Goal: Register for event/course

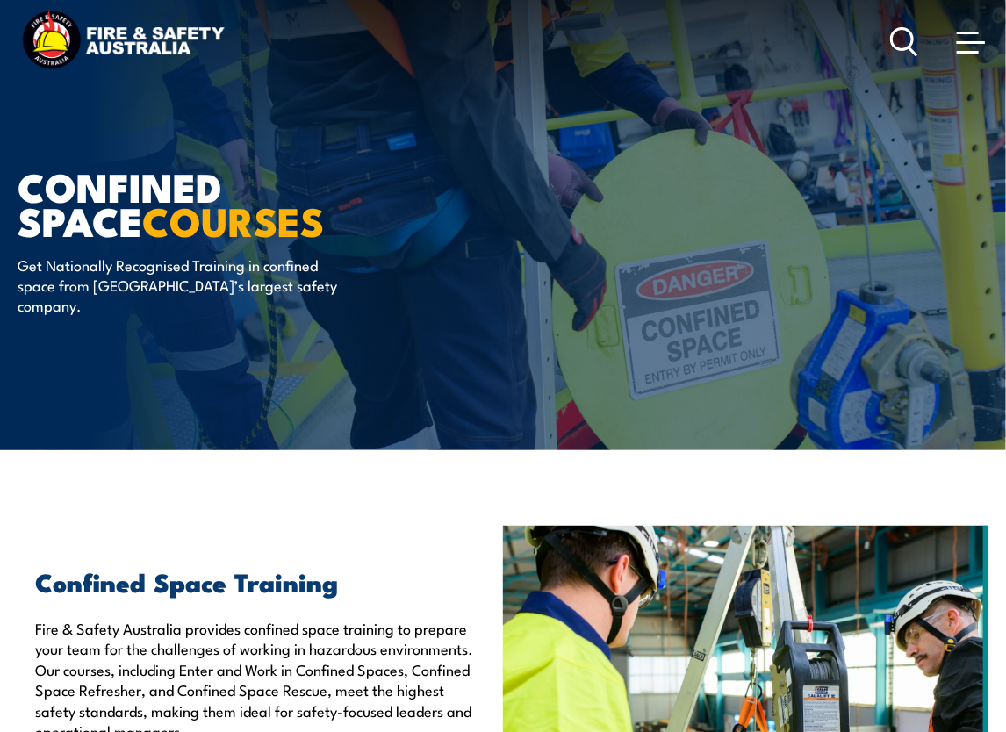
click at [897, 44] on icon at bounding box center [904, 41] width 28 height 29
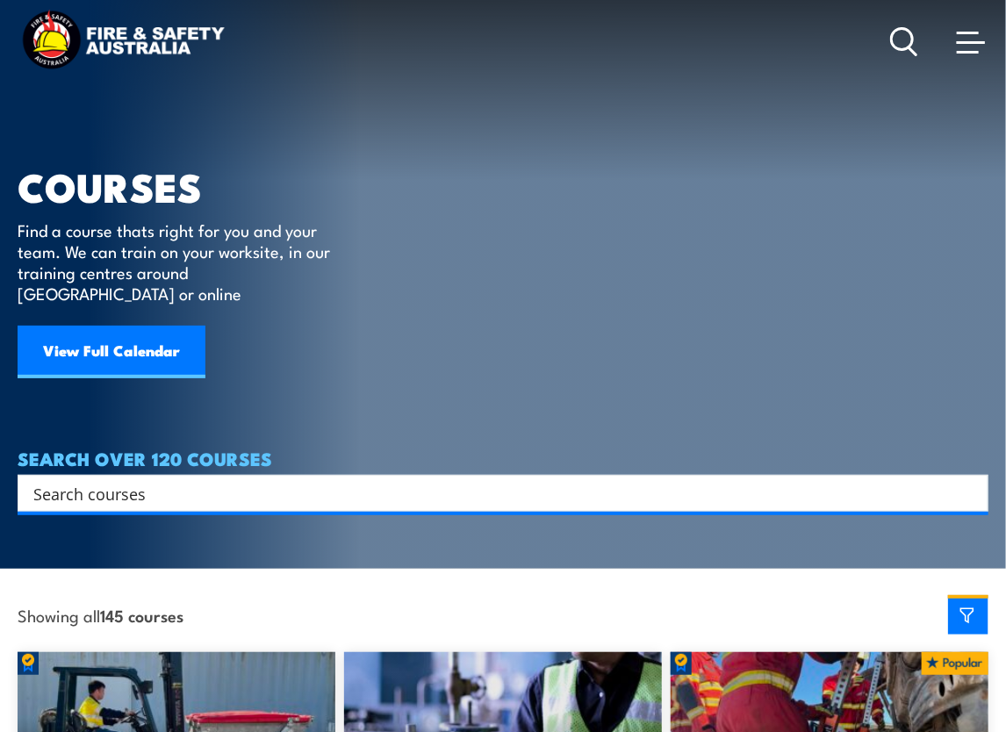
click at [188, 480] on input "Search input" at bounding box center [491, 493] width 917 height 26
paste input "Confine small emergencies in a facility"
type input "Confine small emergencies in a facility"
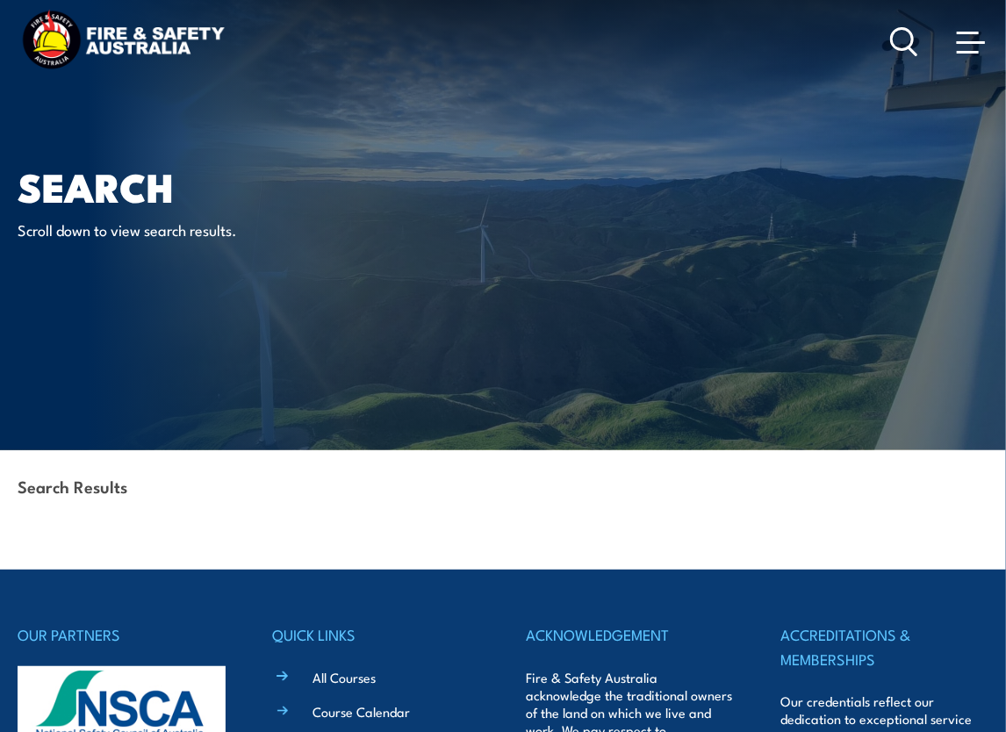
click at [145, 227] on p "Scroll down to view search results." at bounding box center [178, 230] width 321 height 20
click at [906, 53] on icon at bounding box center [904, 41] width 28 height 29
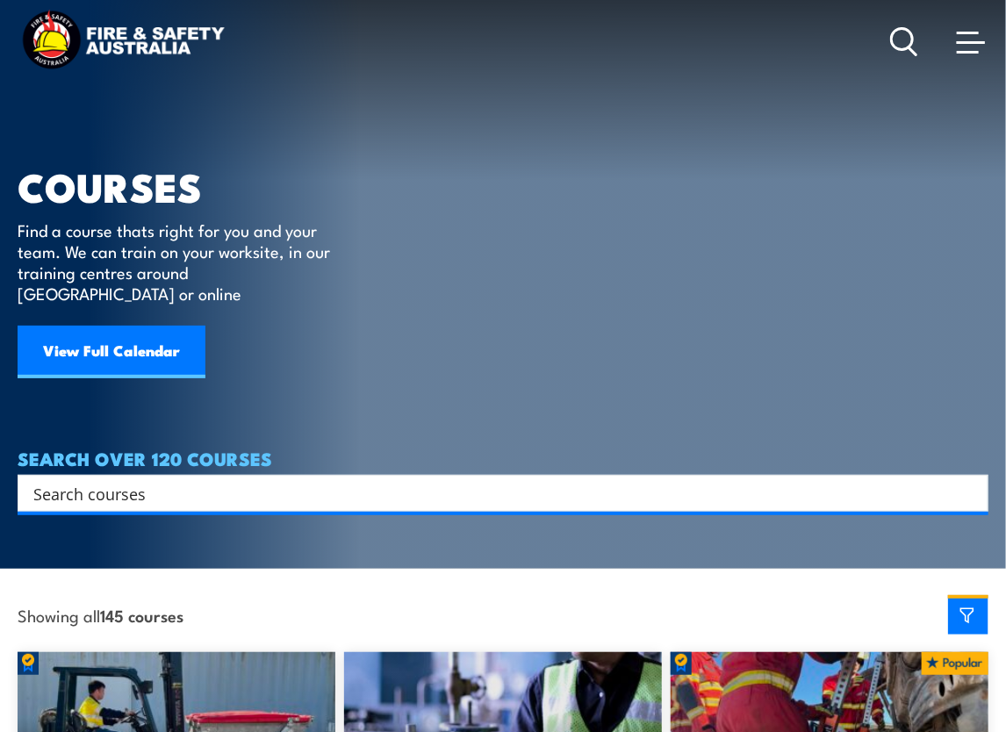
click at [985, 46] on link at bounding box center [971, 41] width 35 height 35
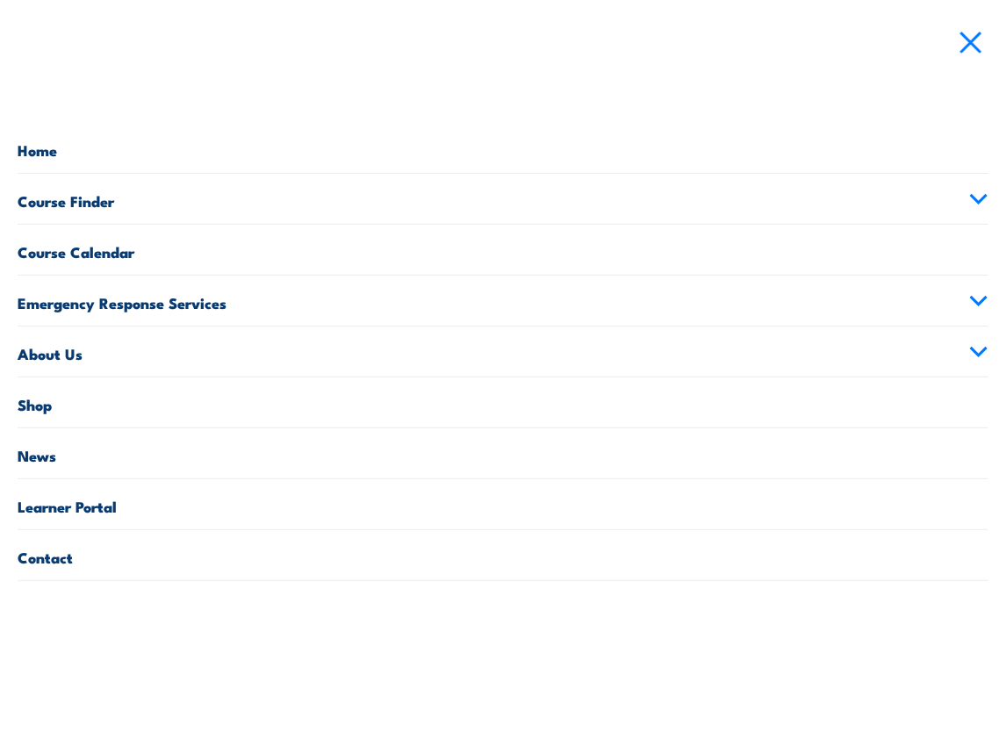
click at [78, 250] on link "Course Calendar" at bounding box center [503, 250] width 971 height 50
click at [65, 241] on link "Course Calendar" at bounding box center [503, 250] width 971 height 50
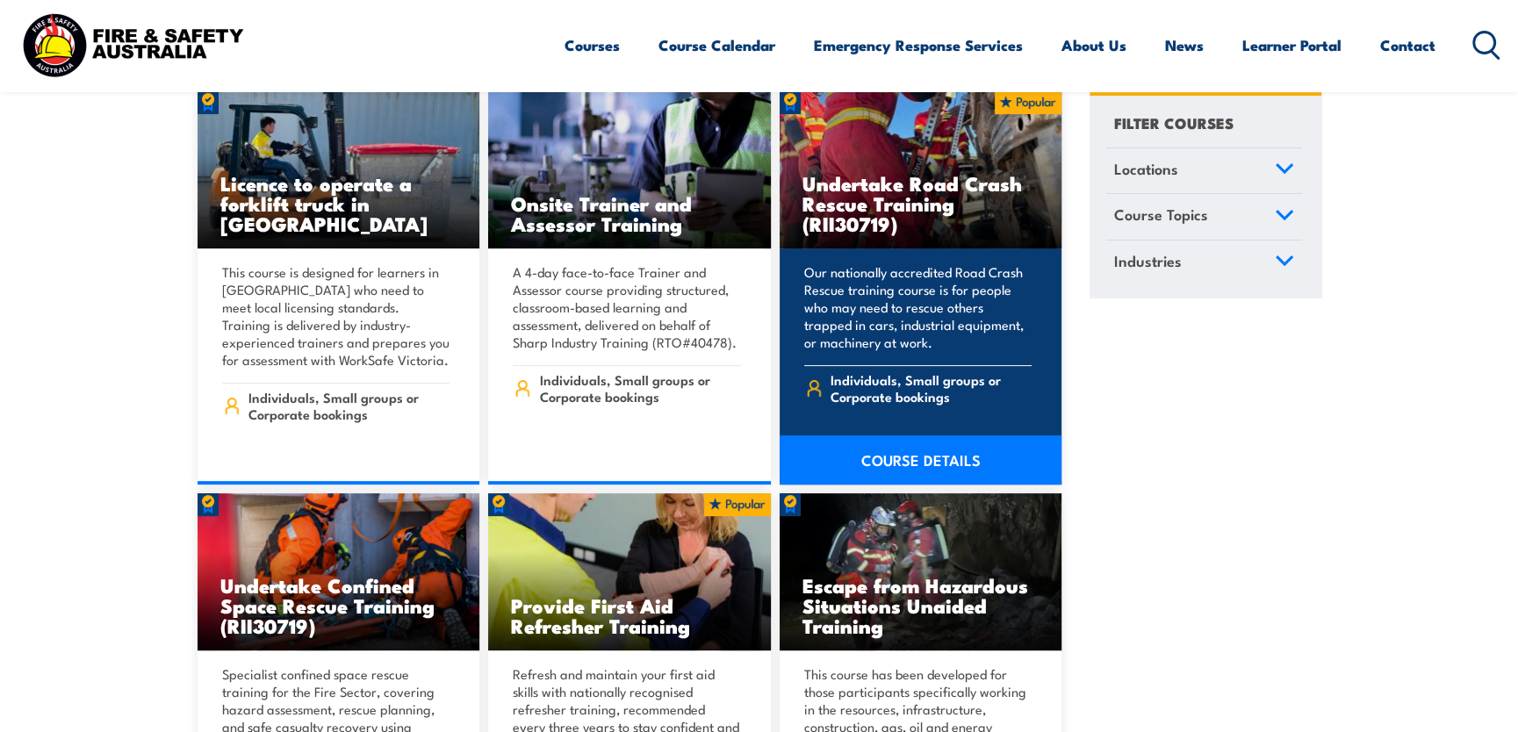
scroll to position [468, 0]
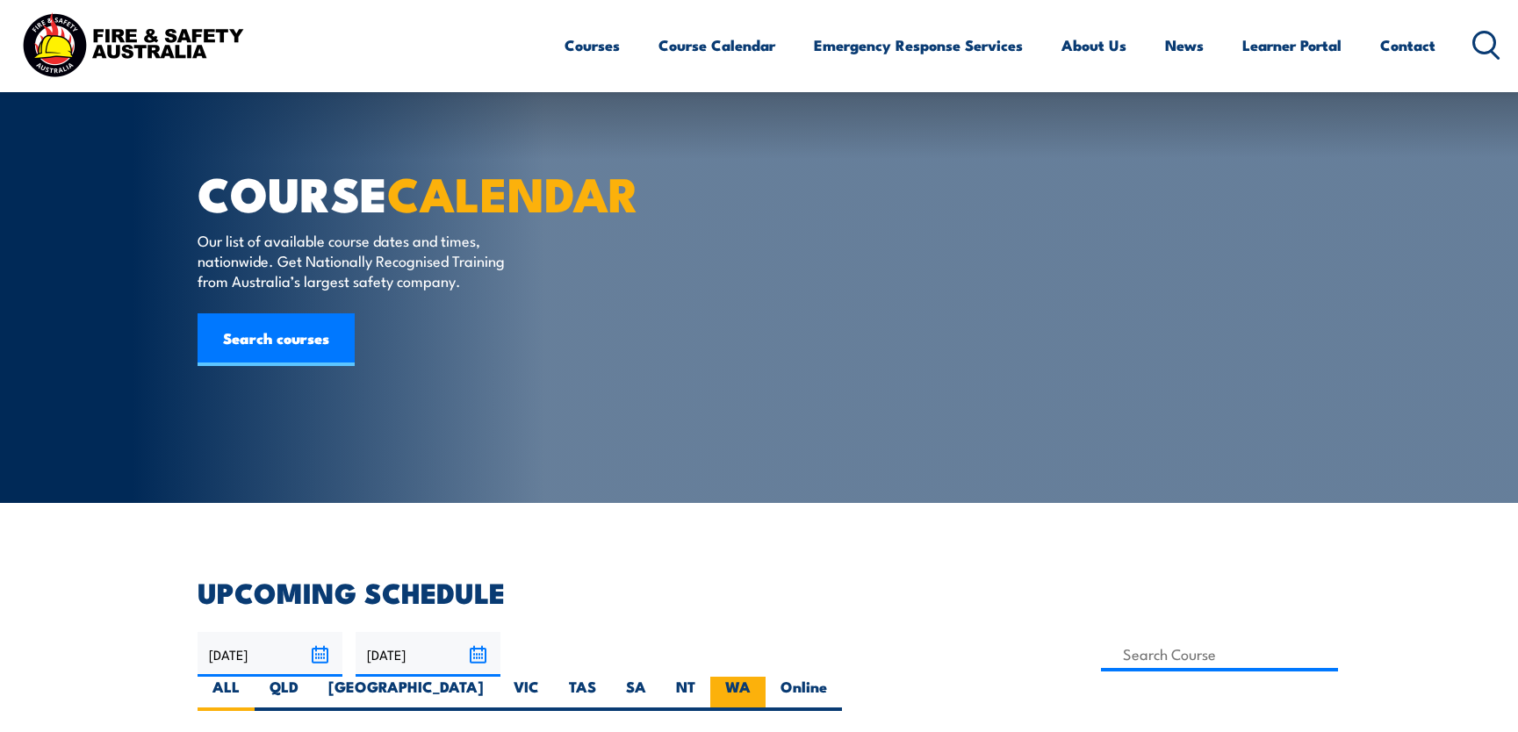
click at [766, 677] on label "WA" at bounding box center [737, 694] width 55 height 34
click at [762, 677] on input "WA" at bounding box center [756, 682] width 11 height 11
radio input "true"
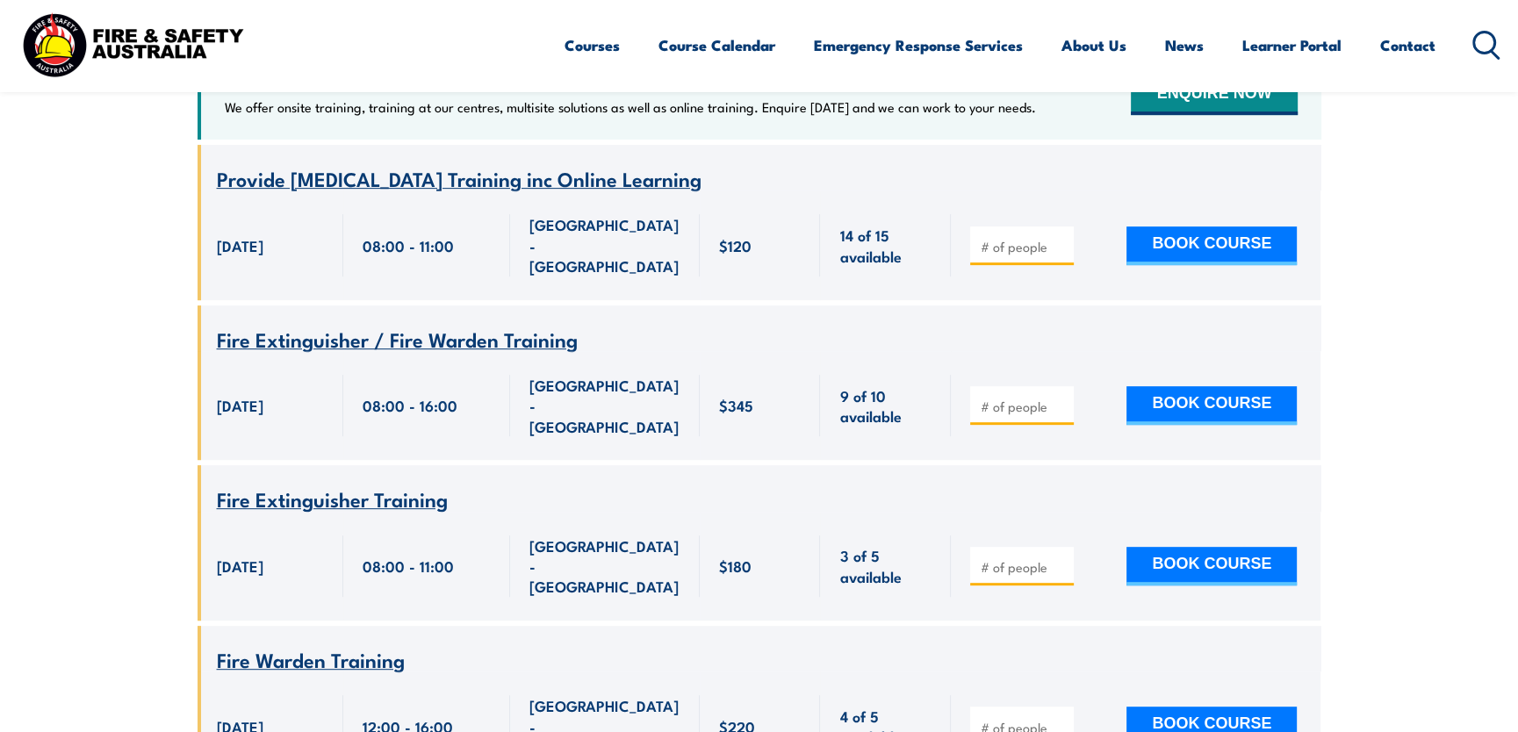
scroll to position [813, 0]
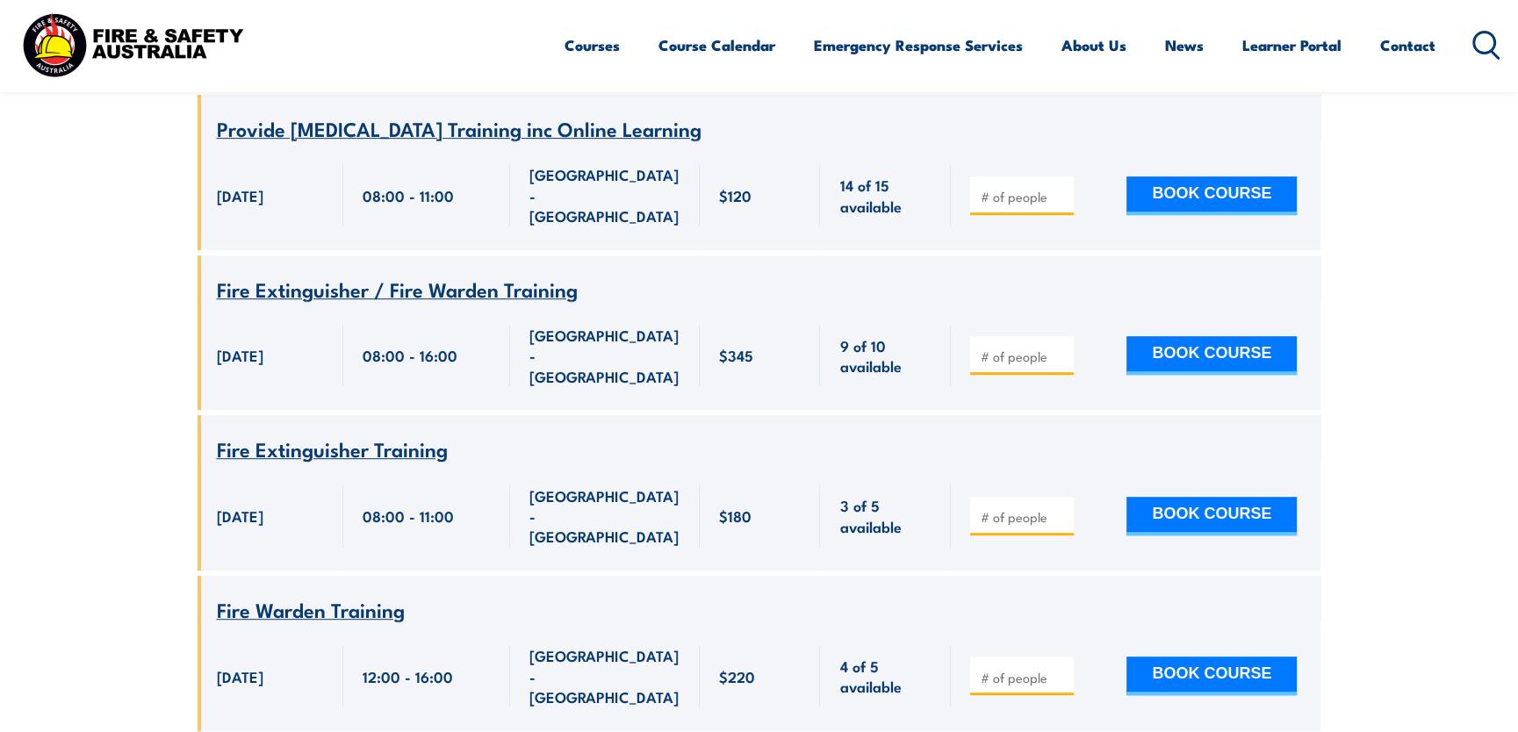
click at [356, 434] on span "Fire Extinguisher Training" at bounding box center [332, 449] width 231 height 30
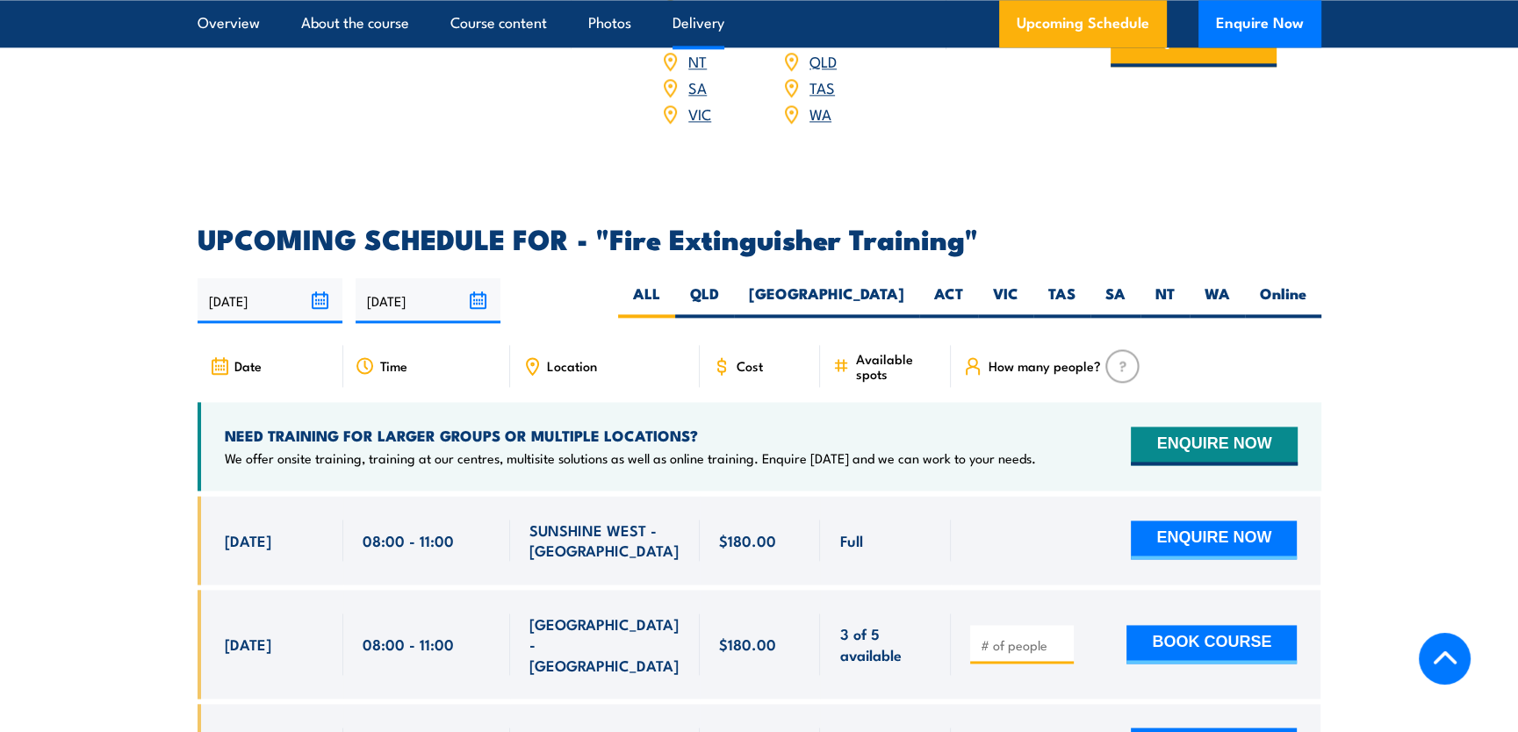
scroll to position [2576, 0]
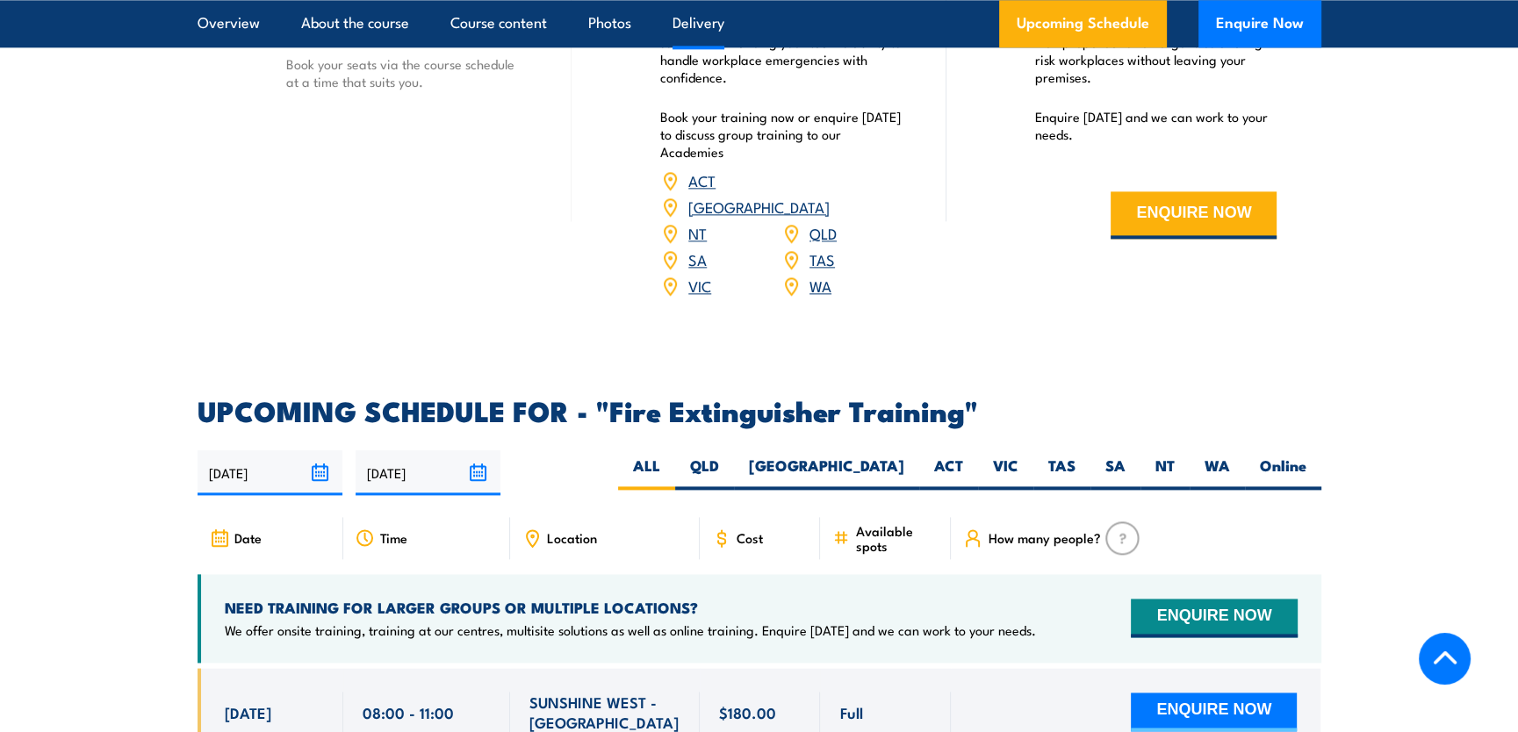
click at [318, 450] on input "[DATE]" at bounding box center [270, 472] width 145 height 45
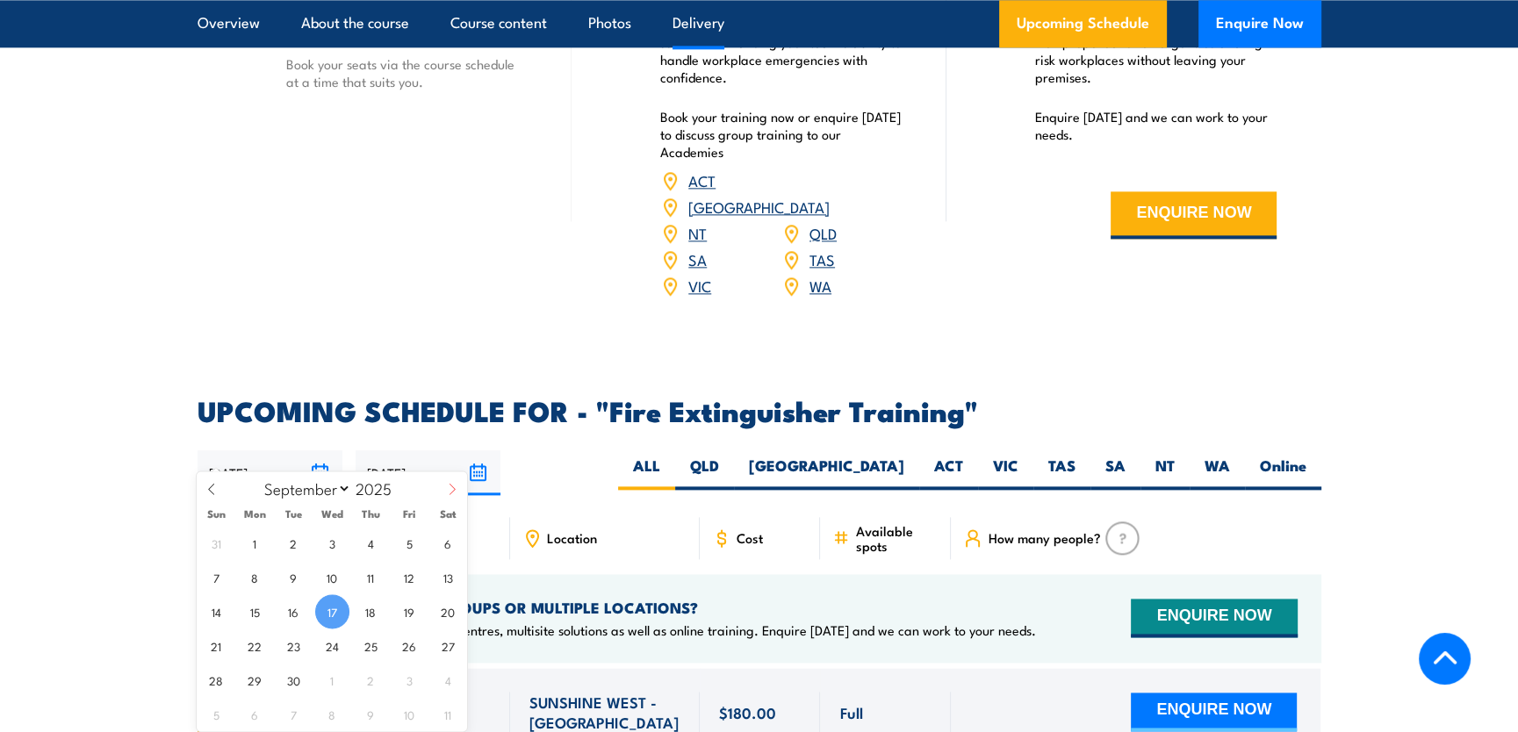
click at [457, 490] on icon at bounding box center [452, 489] width 12 height 12
select select "9"
click at [211, 647] on span "19" at bounding box center [216, 646] width 34 height 34
type input "[DATE]"
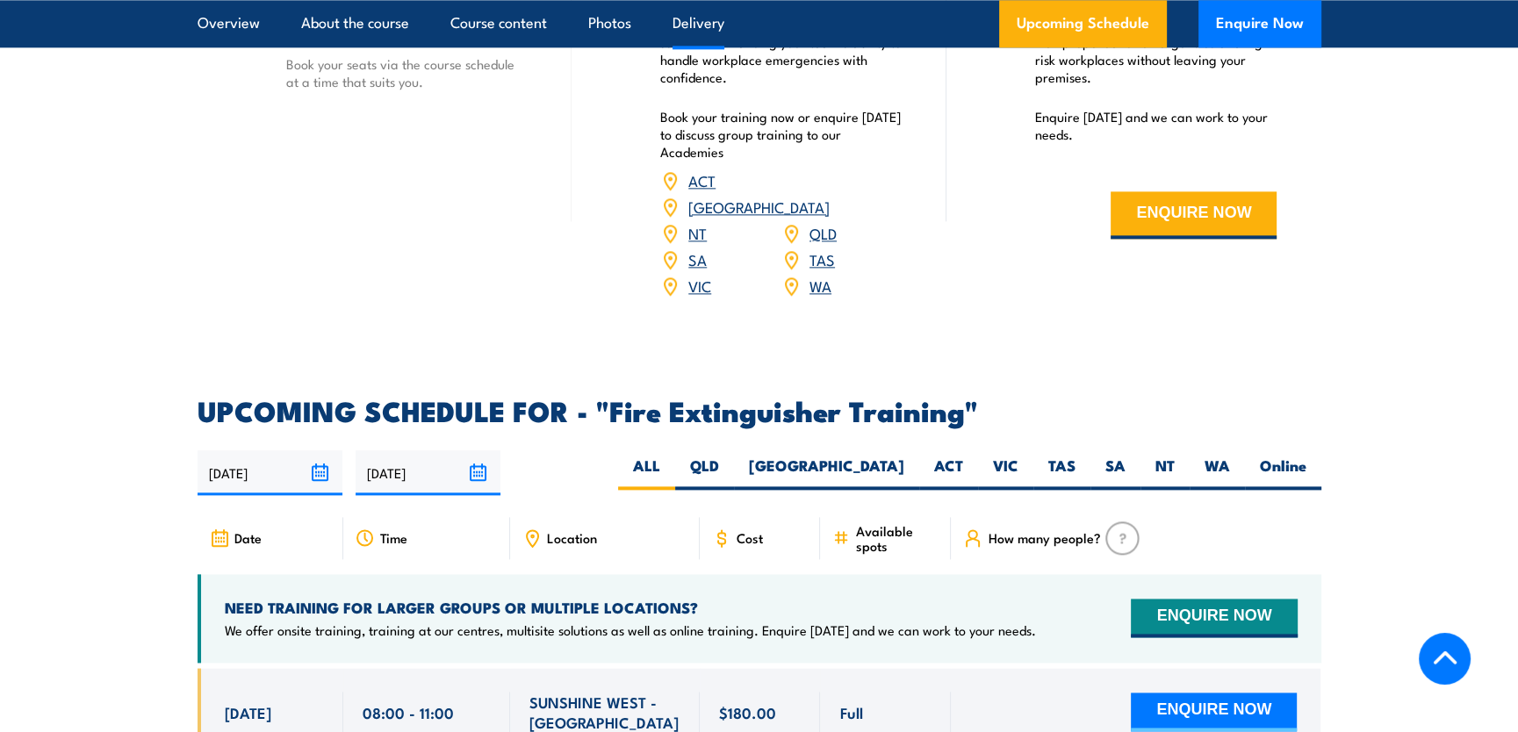
click at [472, 459] on input "[DATE]" at bounding box center [428, 472] width 145 height 45
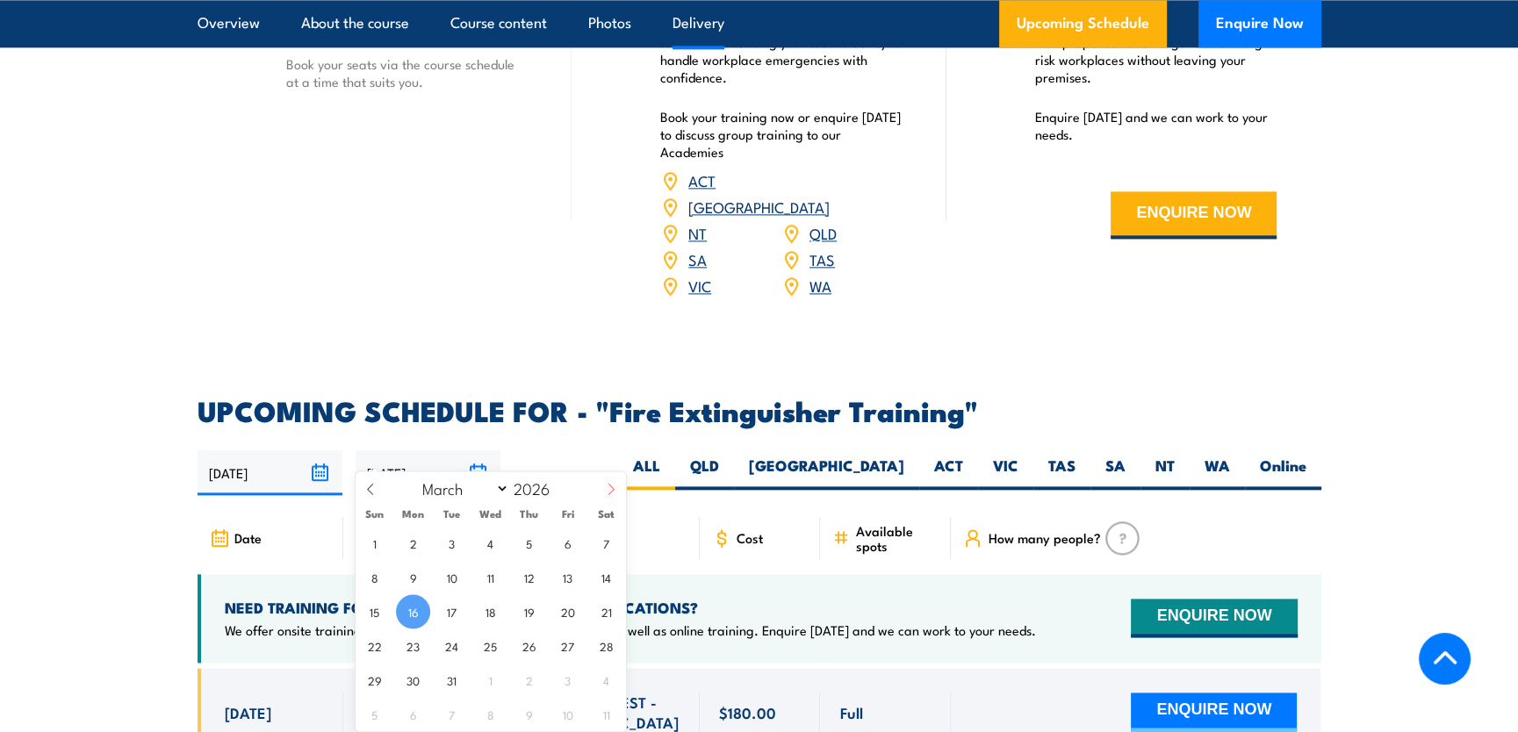
click at [618, 496] on span at bounding box center [611, 495] width 30 height 47
select select "3"
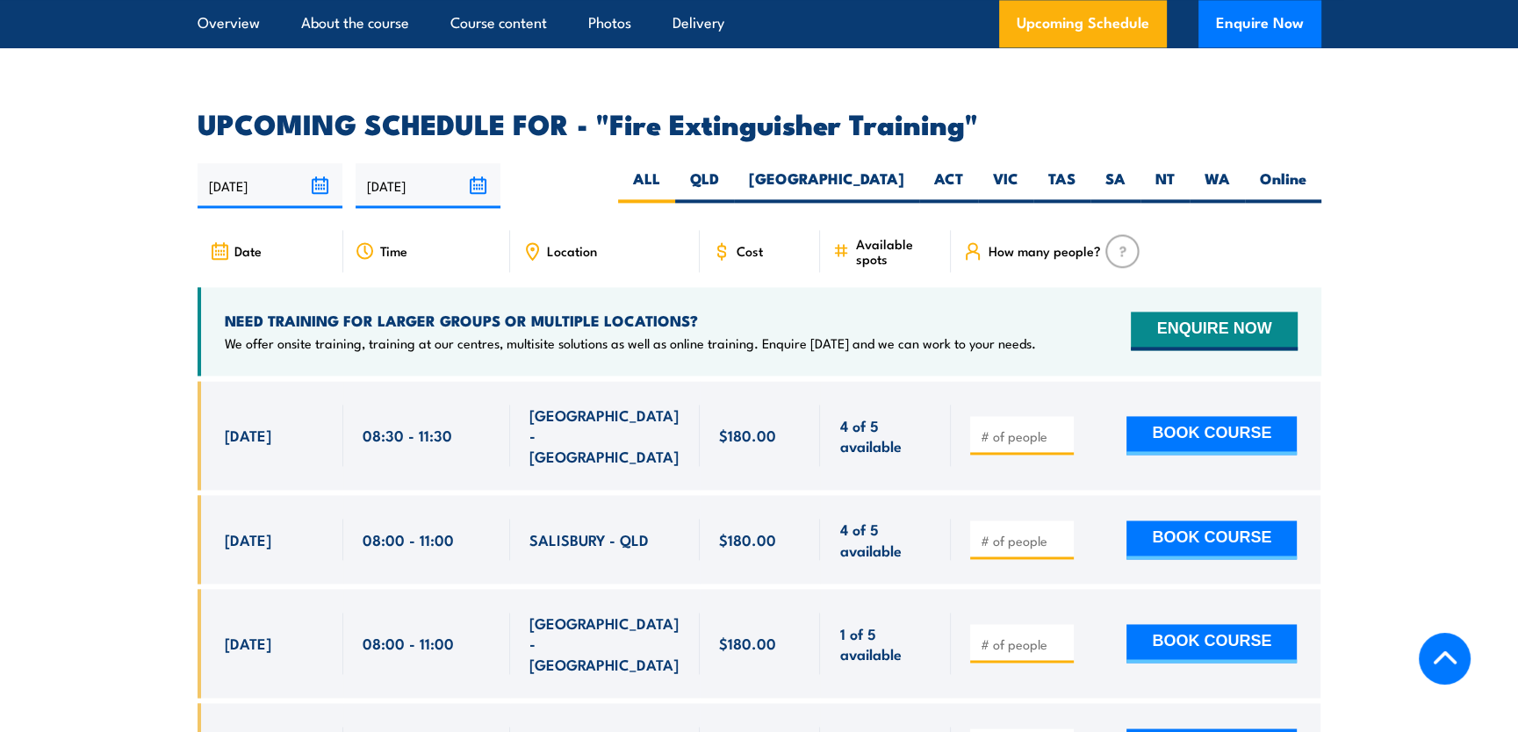
scroll to position [2829, 0]
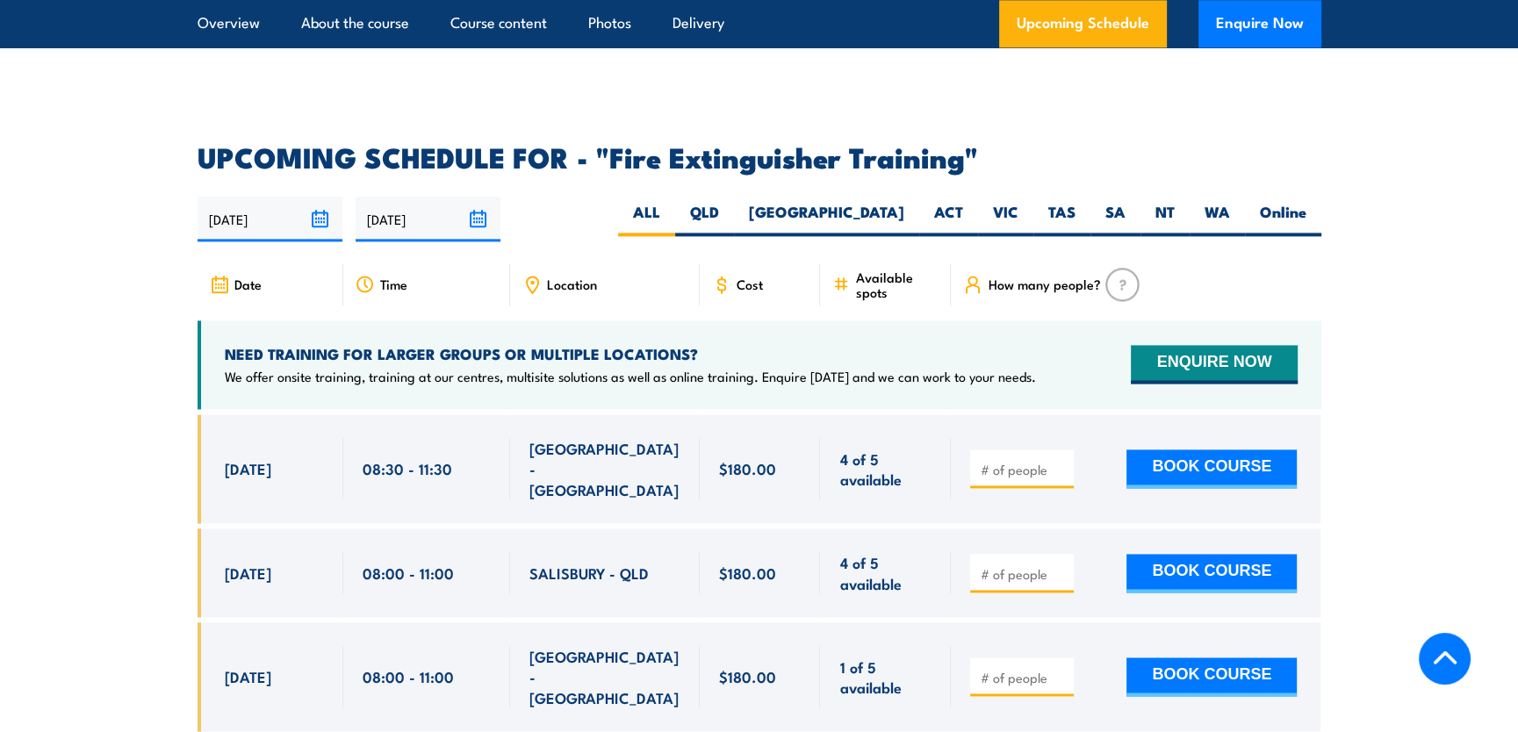
click at [481, 202] on input "[DATE]" at bounding box center [428, 219] width 145 height 45
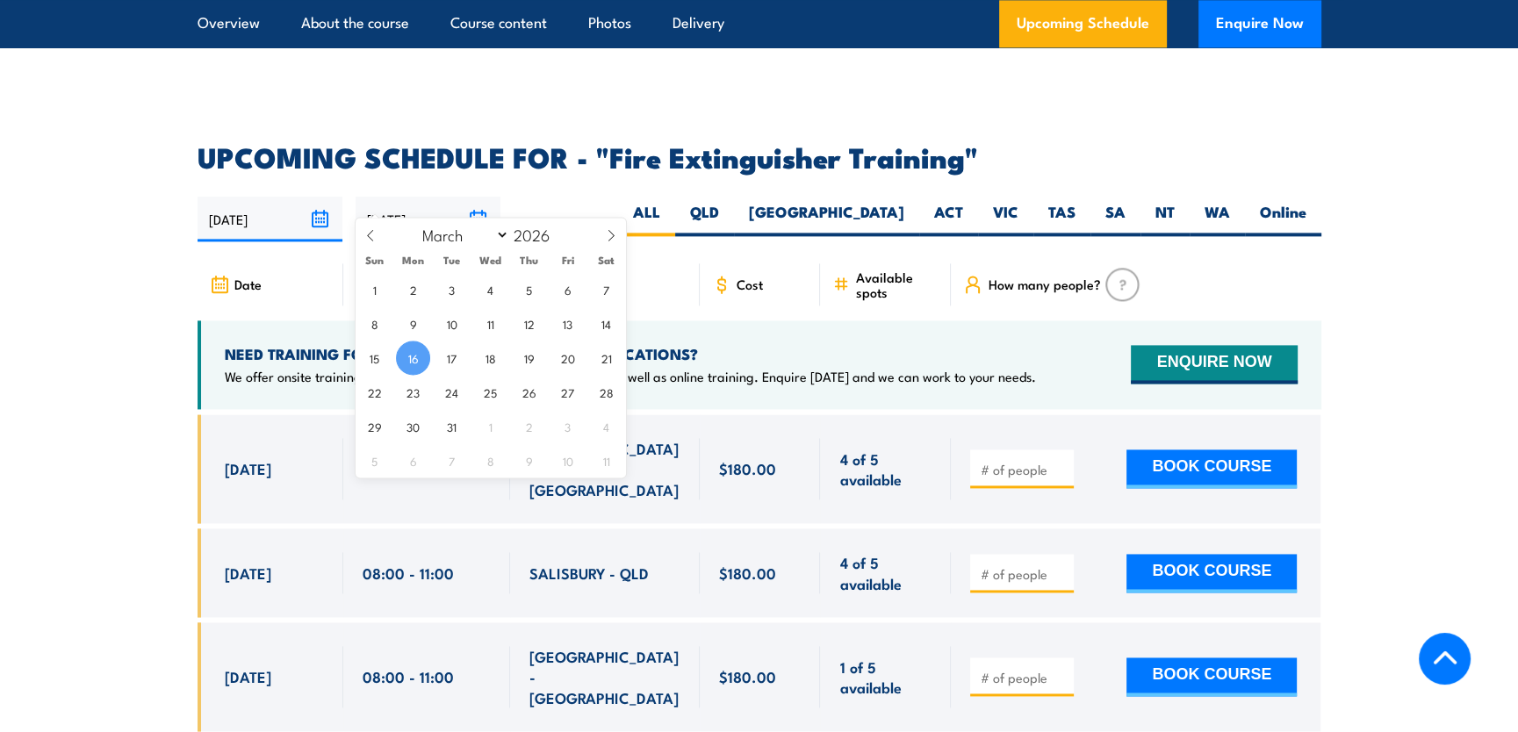
click at [617, 204] on div "[DATE] [DATE]" at bounding box center [760, 219] width 1124 height 45
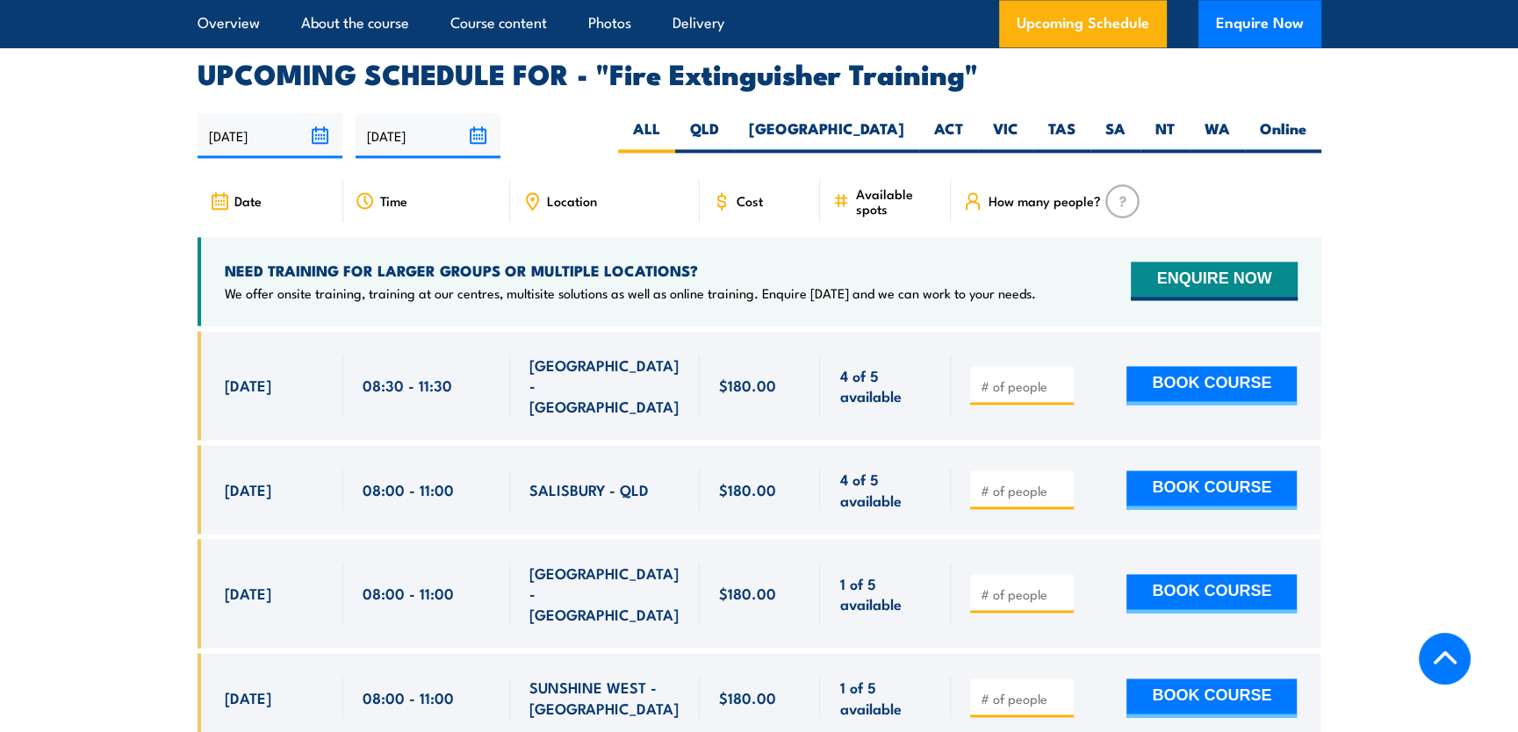
scroll to position [2947, 0]
